Goal: Transaction & Acquisition: Book appointment/travel/reservation

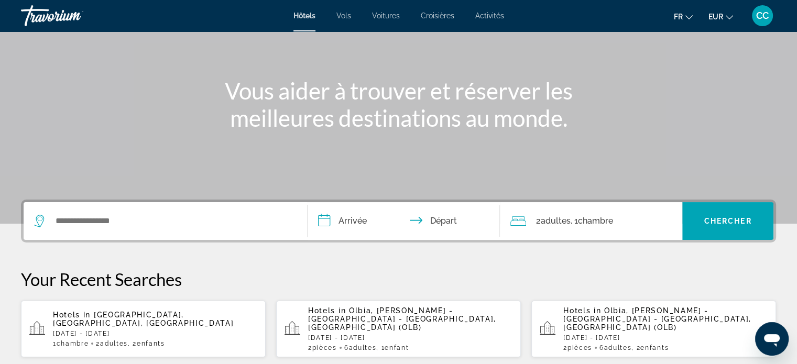
scroll to position [105, 0]
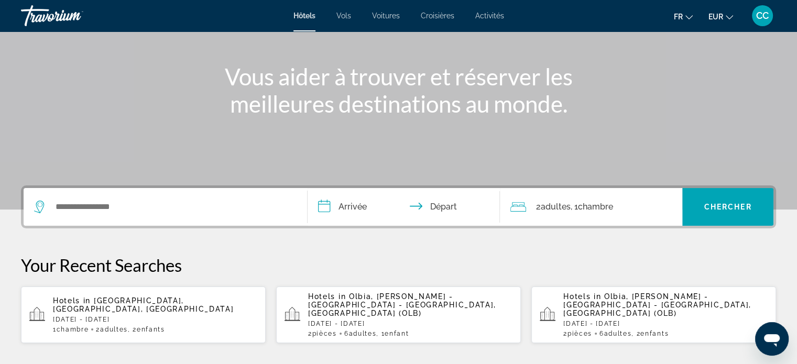
click at [314, 305] on span "Olbia, [PERSON_NAME] - [GEOGRAPHIC_DATA] - [GEOGRAPHIC_DATA], [GEOGRAPHIC_DATA]…" at bounding box center [402, 304] width 188 height 25
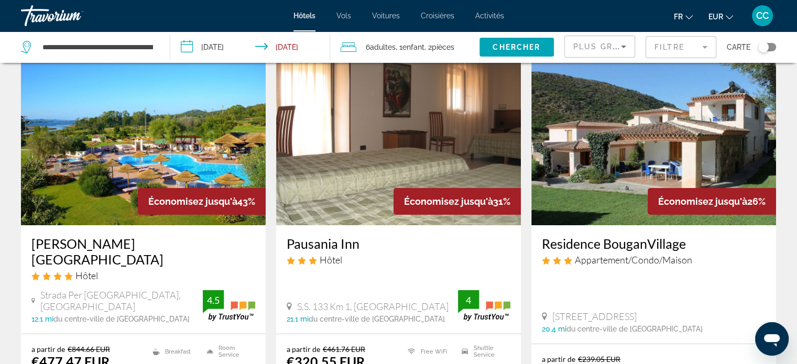
scroll to position [21, 0]
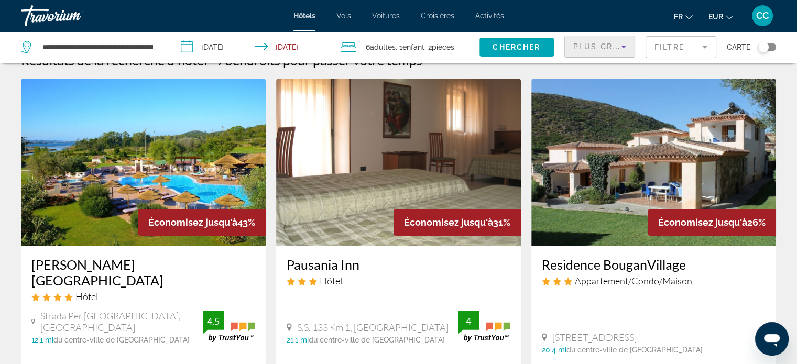
click at [619, 43] on icon "Sort by" at bounding box center [623, 46] width 13 height 13
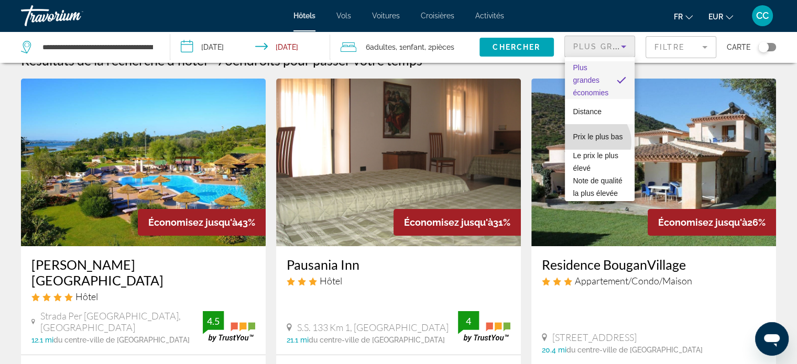
click at [594, 142] on span "Prix le plus bas" at bounding box center [598, 136] width 50 height 13
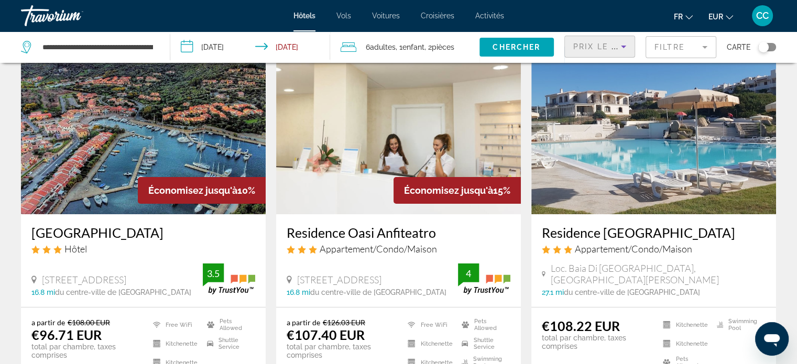
scroll to position [63, 0]
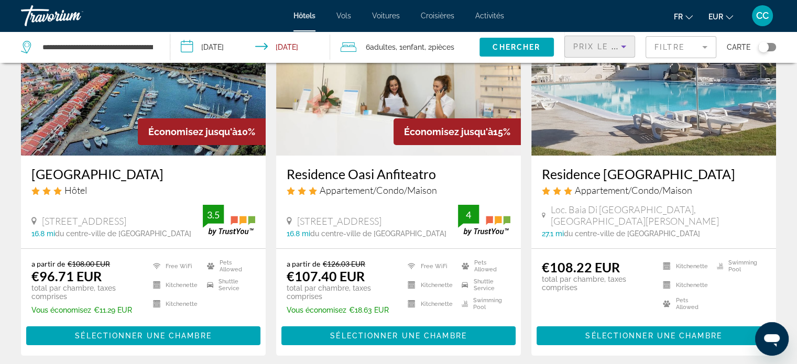
scroll to position [126, 0]
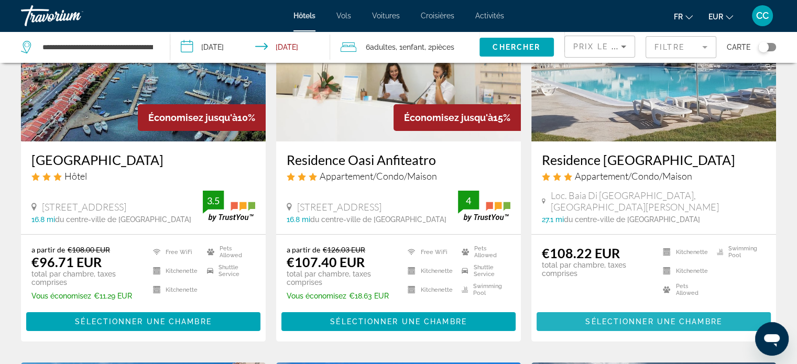
click at [709, 320] on span "Sélectionner une chambre" at bounding box center [653, 321] width 136 height 8
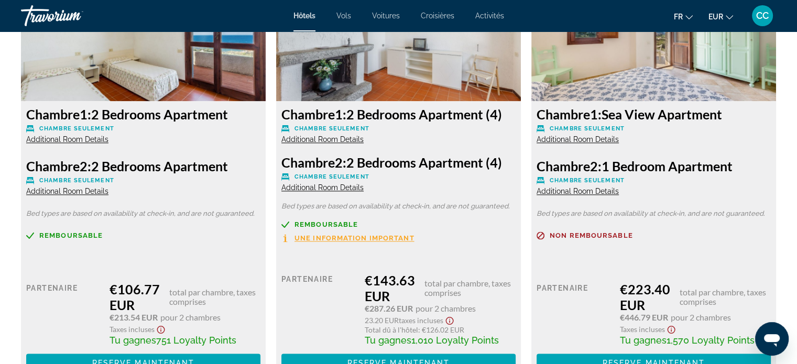
scroll to position [1467, 0]
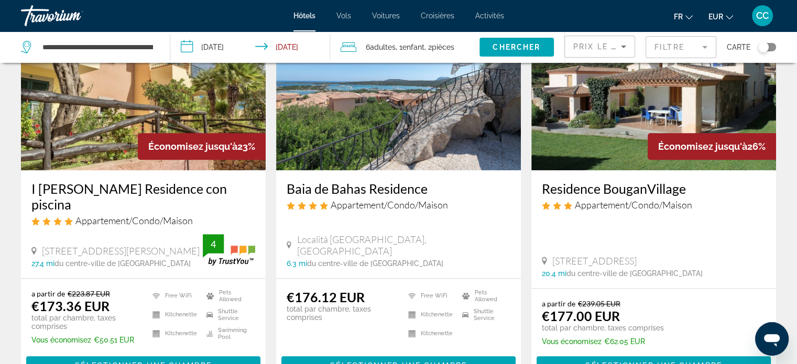
scroll to position [894, 0]
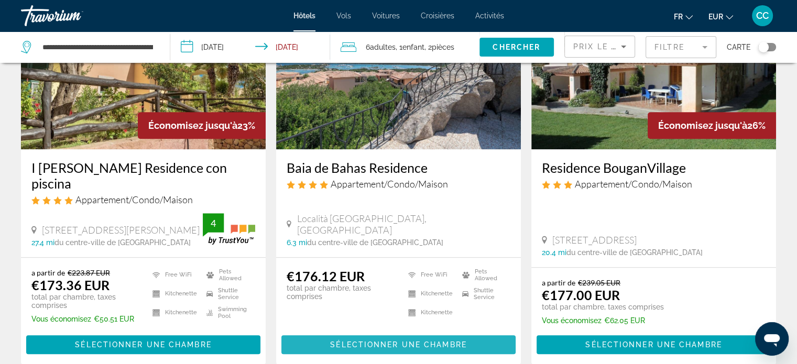
click at [461, 341] on span "Sélectionner une chambre" at bounding box center [398, 345] width 136 height 8
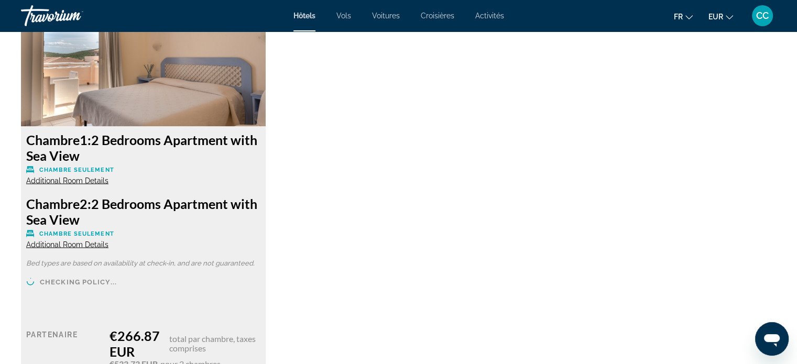
scroll to position [1893, 0]
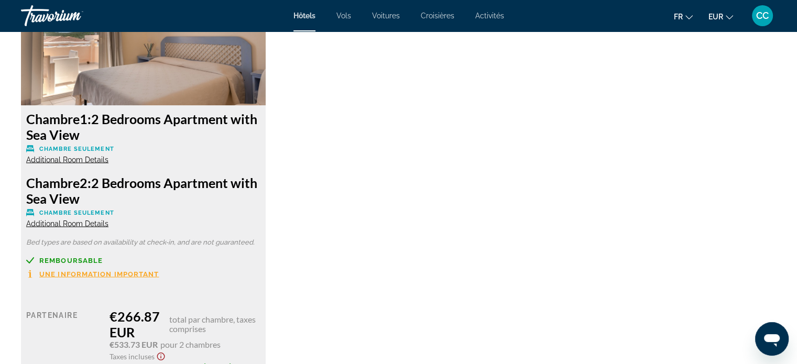
click at [84, 158] on span "Additional Room Details" at bounding box center [67, 159] width 82 height 8
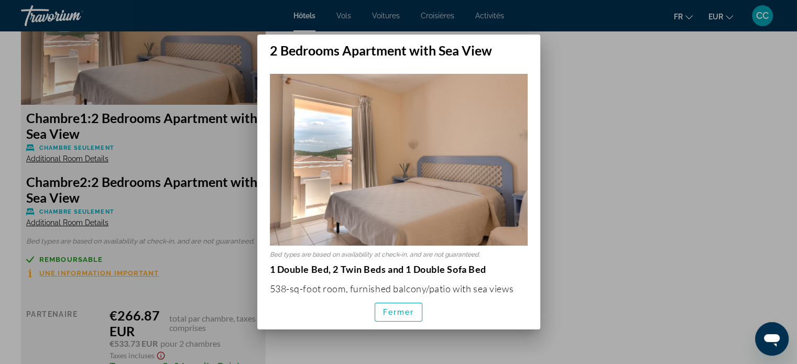
scroll to position [0, 0]
click at [402, 314] on span "Fermer" at bounding box center [398, 312] width 31 height 8
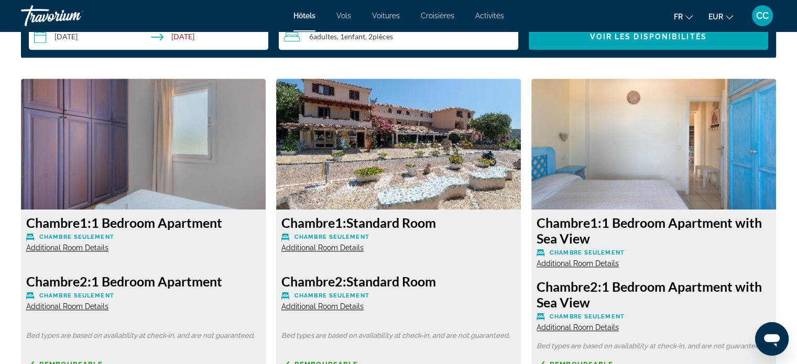
scroll to position [1306, 0]
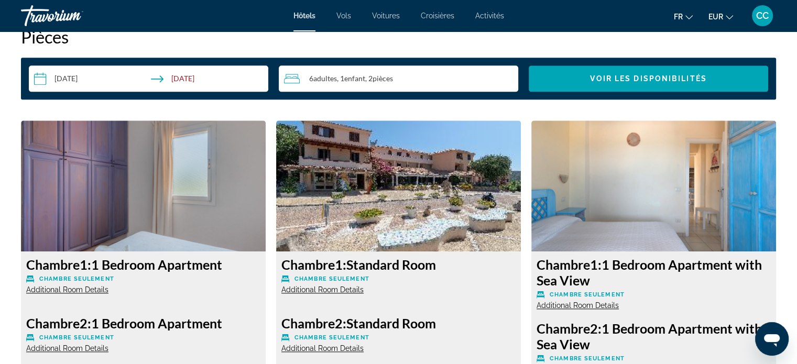
click at [385, 15] on span "Voitures" at bounding box center [386, 16] width 28 height 8
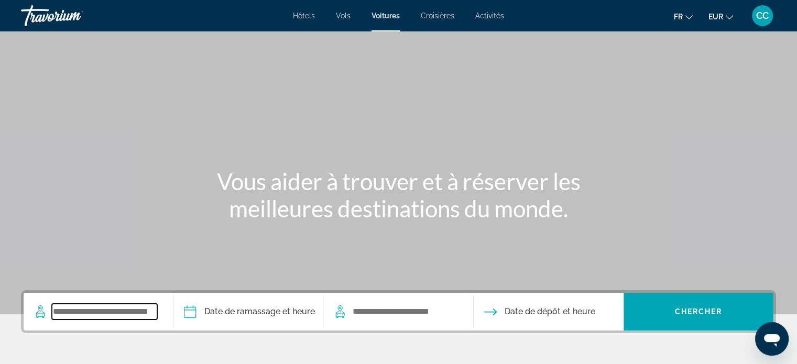
click at [96, 317] on input "Search widget" at bounding box center [104, 312] width 105 height 16
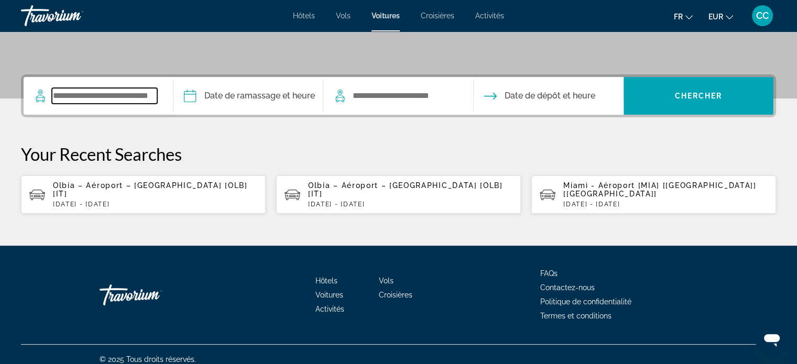
scroll to position [216, 0]
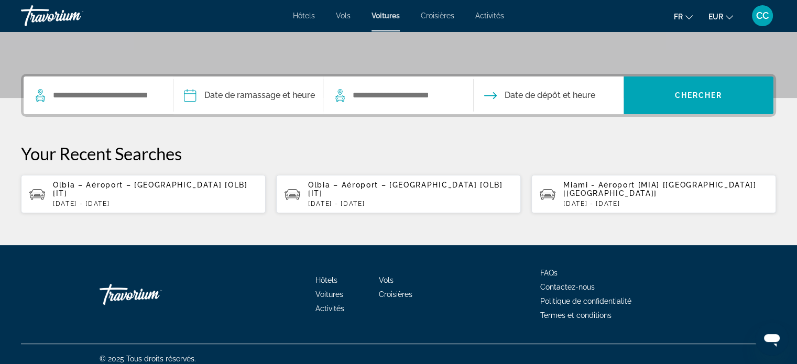
click at [139, 200] on p "[DATE] - [DATE]" at bounding box center [155, 203] width 204 height 7
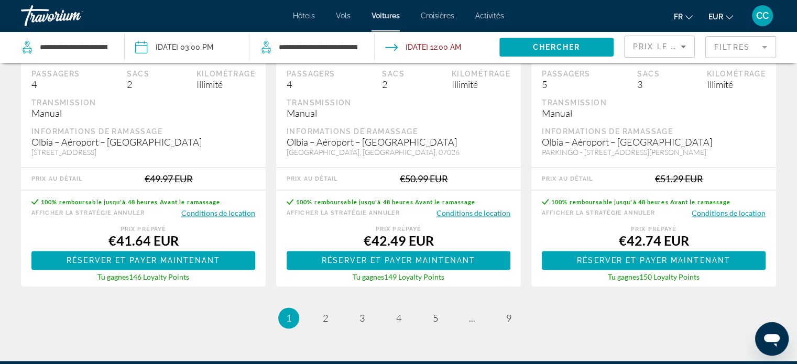
scroll to position [1656, 0]
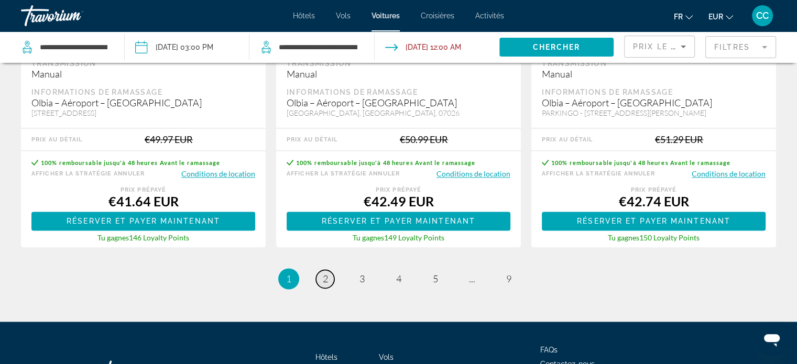
click at [324, 276] on span "2" at bounding box center [325, 279] width 5 height 12
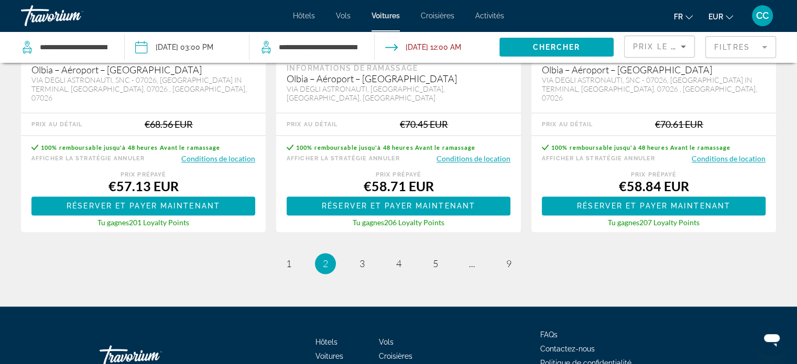
scroll to position [1718, 0]
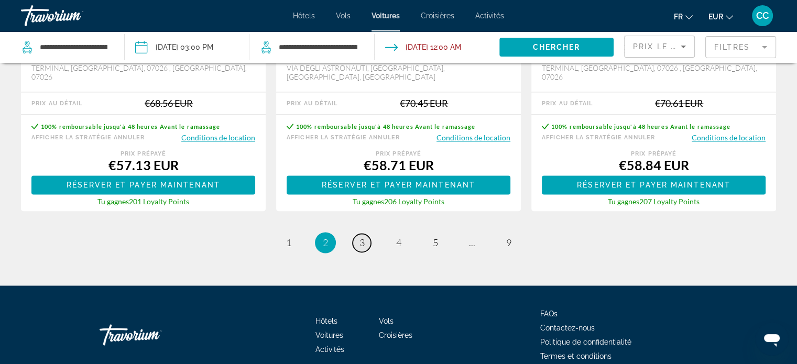
click at [362, 237] on span "3" at bounding box center [361, 243] width 5 height 12
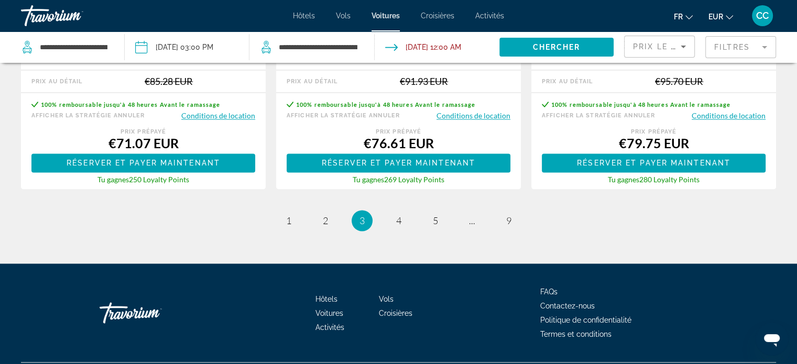
scroll to position [1731, 0]
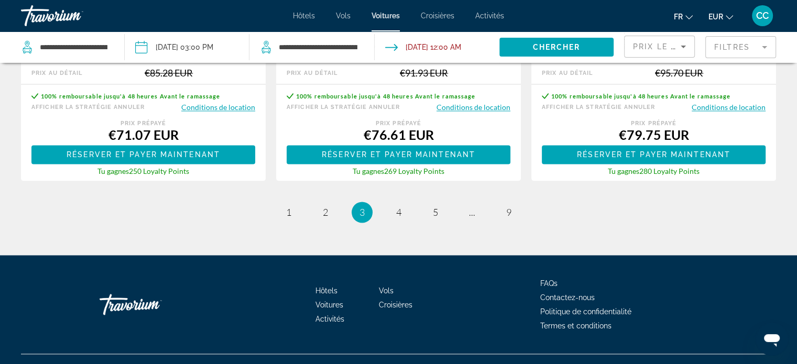
click at [410, 202] on ul "3 / 9 page 1 page 2 You're on page 3 page 4 page 5 page ... page 9" at bounding box center [398, 212] width 755 height 21
click at [398, 206] on span "4" at bounding box center [398, 212] width 5 height 12
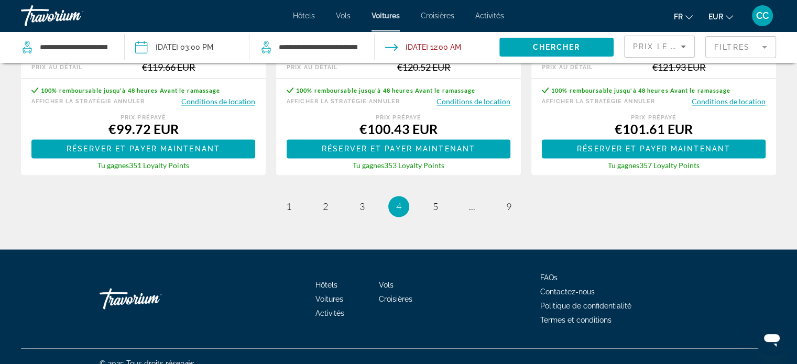
scroll to position [1749, 0]
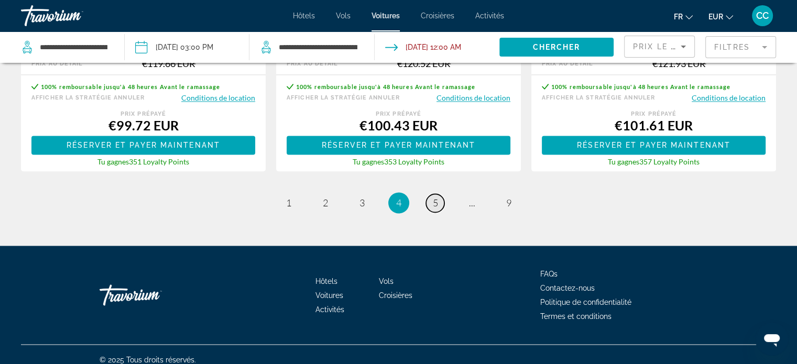
click at [434, 197] on span "5" at bounding box center [435, 203] width 5 height 12
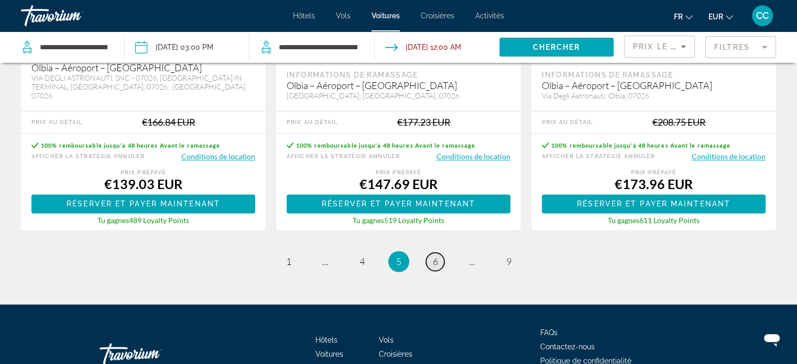
scroll to position [1718, 0]
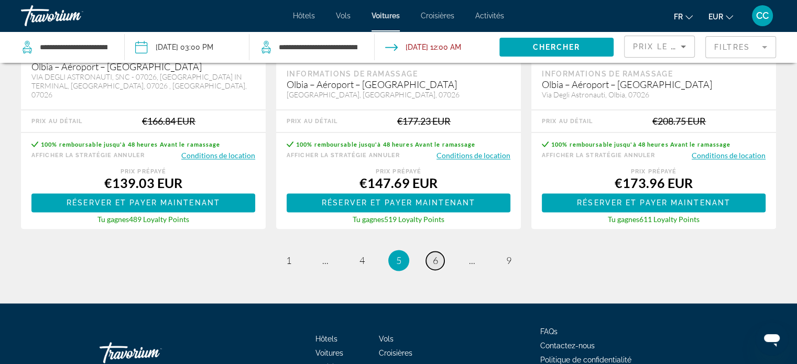
click at [433, 255] on span "6" at bounding box center [435, 261] width 5 height 12
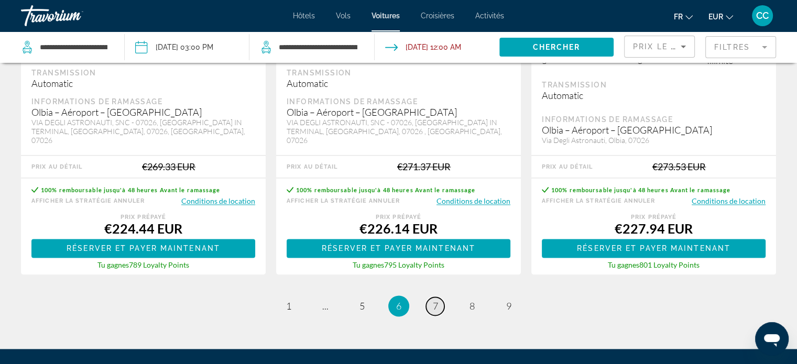
scroll to position [1739, 0]
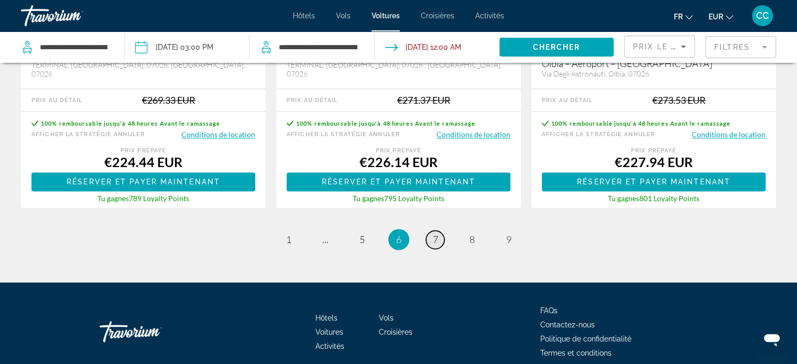
click at [434, 231] on link "page 7" at bounding box center [435, 240] width 18 height 18
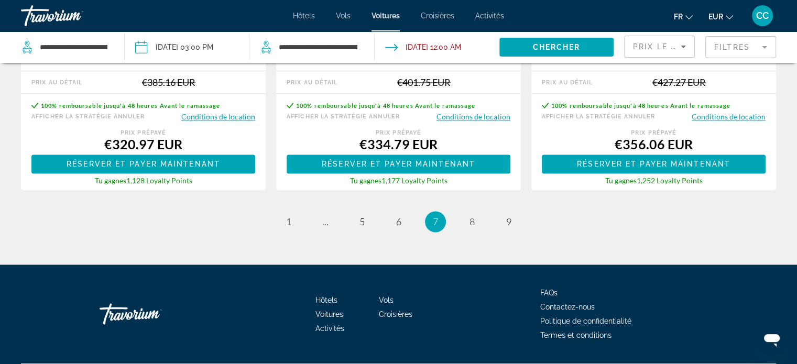
scroll to position [1731, 0]
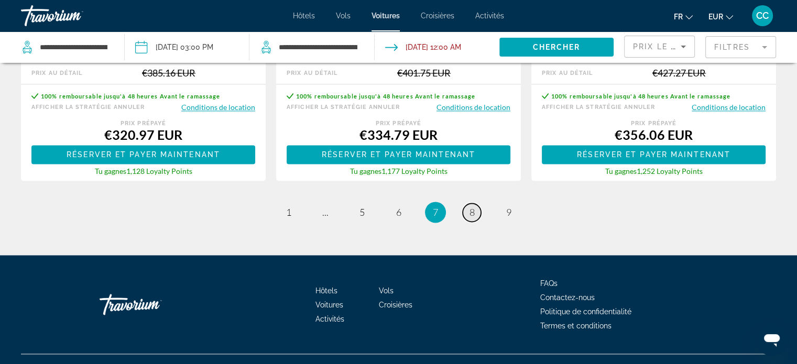
click at [472, 206] on span "8" at bounding box center [471, 212] width 5 height 12
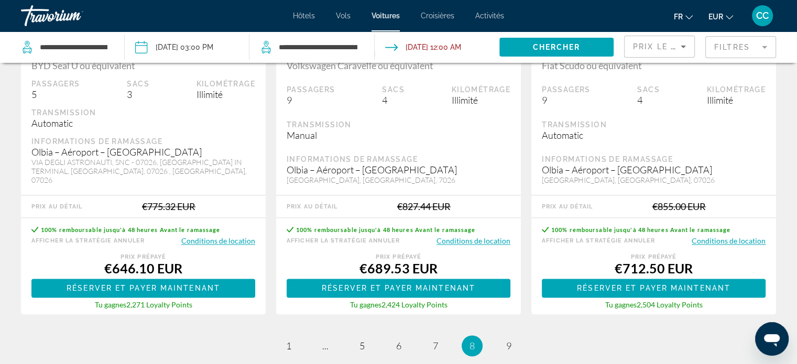
scroll to position [1635, 0]
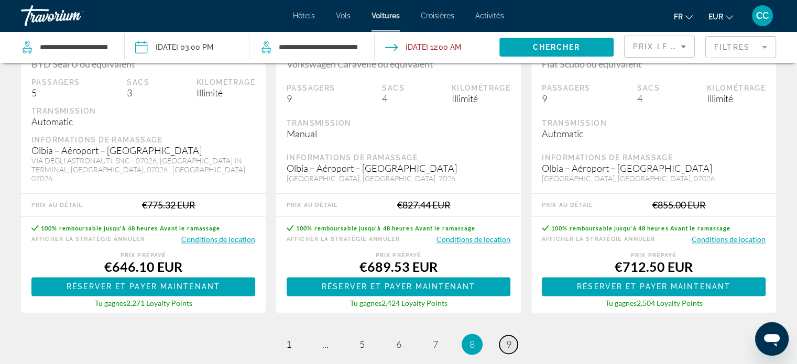
click at [504, 335] on link "page 9" at bounding box center [508, 344] width 18 height 18
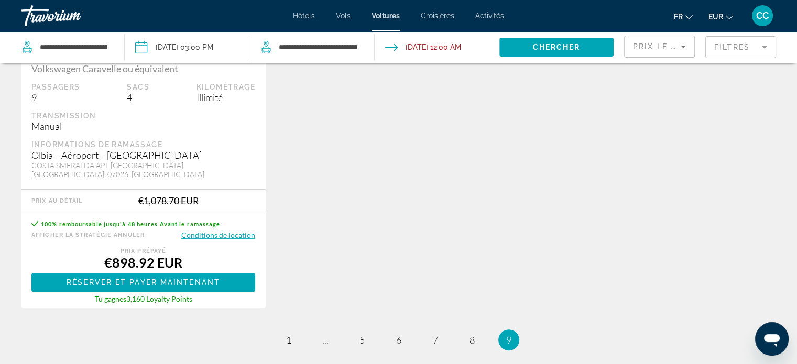
scroll to position [251, 0]
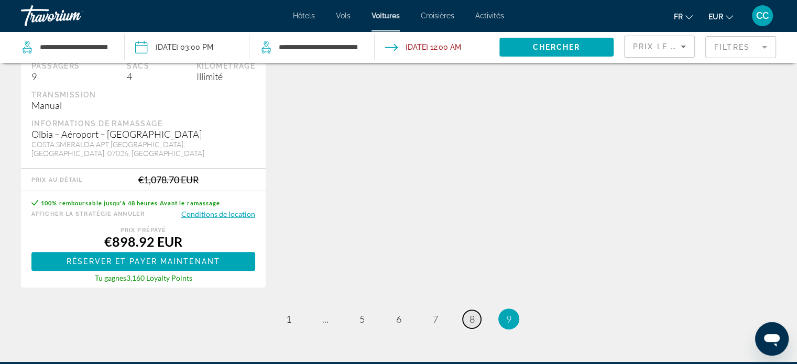
click at [473, 313] on span "8" at bounding box center [471, 319] width 5 height 12
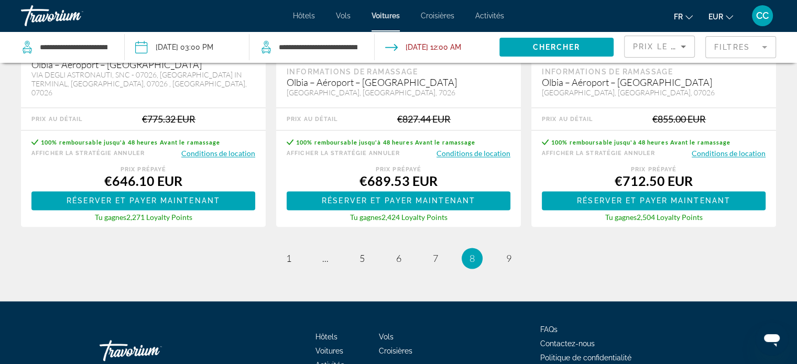
scroll to position [1749, 0]
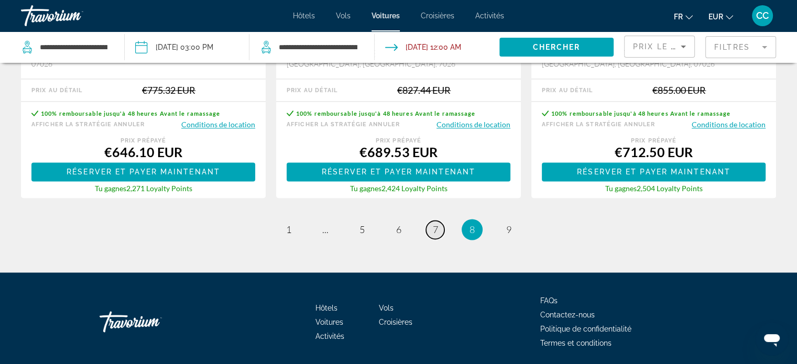
click at [433, 224] on span "7" at bounding box center [435, 230] width 5 height 12
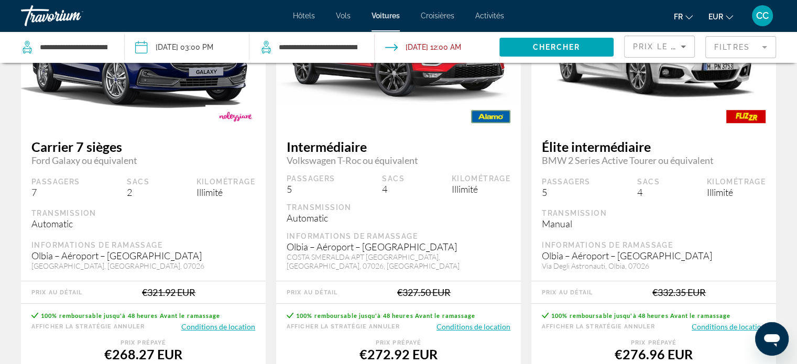
scroll to position [608, 0]
click at [759, 49] on mat-form-field "Filtres" at bounding box center [740, 47] width 71 height 22
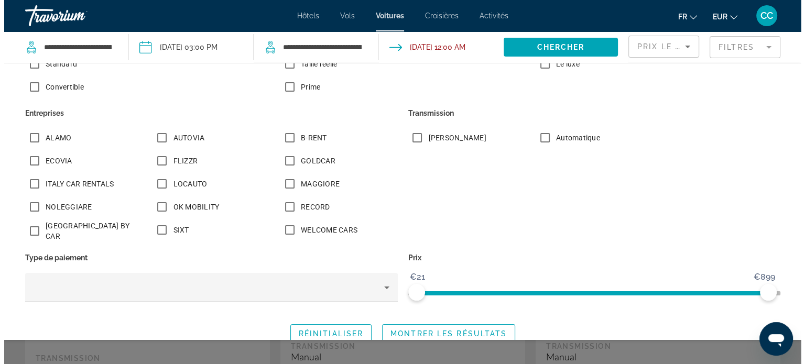
scroll to position [202, 0]
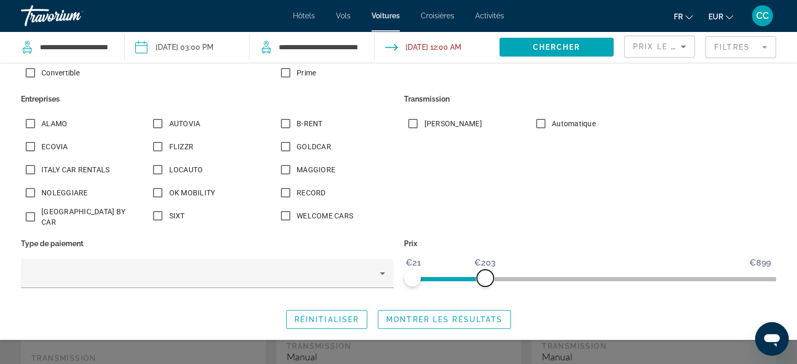
drag, startPoint x: 760, startPoint y: 278, endPoint x: 481, endPoint y: 304, distance: 280.4
click at [481, 304] on div "Âge du conducteur ** Pays de citoyenneté [GEOGRAPHIC_DATA] Cours de véhicule Do…" at bounding box center [398, 101] width 797 height 455
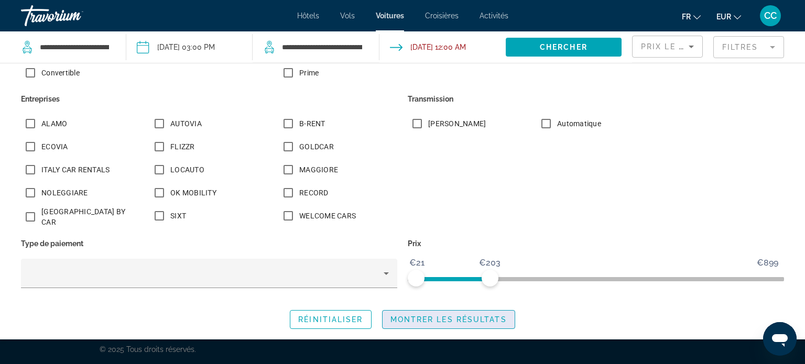
click at [442, 322] on span "Montrer les résultats" at bounding box center [448, 319] width 116 height 8
